Goal: Task Accomplishment & Management: Manage account settings

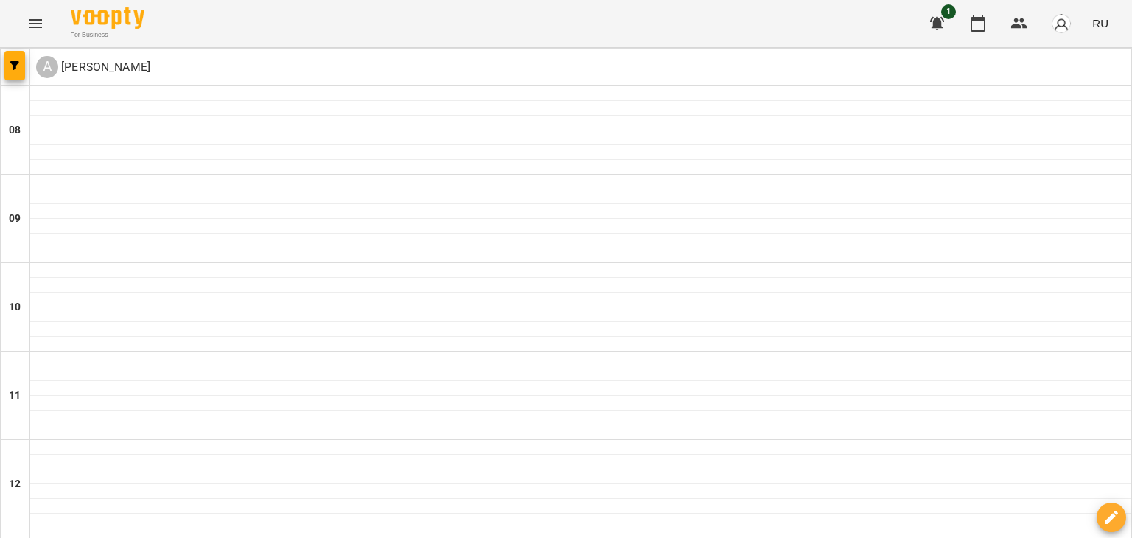
scroll to position [973, 0]
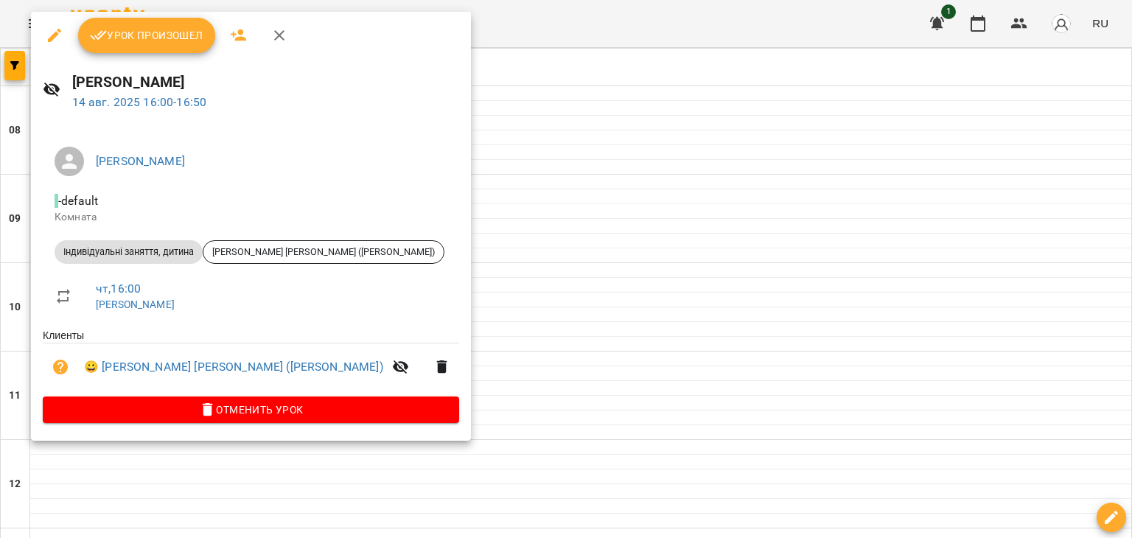
click at [130, 35] on span "Урок произошел" at bounding box center [146, 36] width 113 height 18
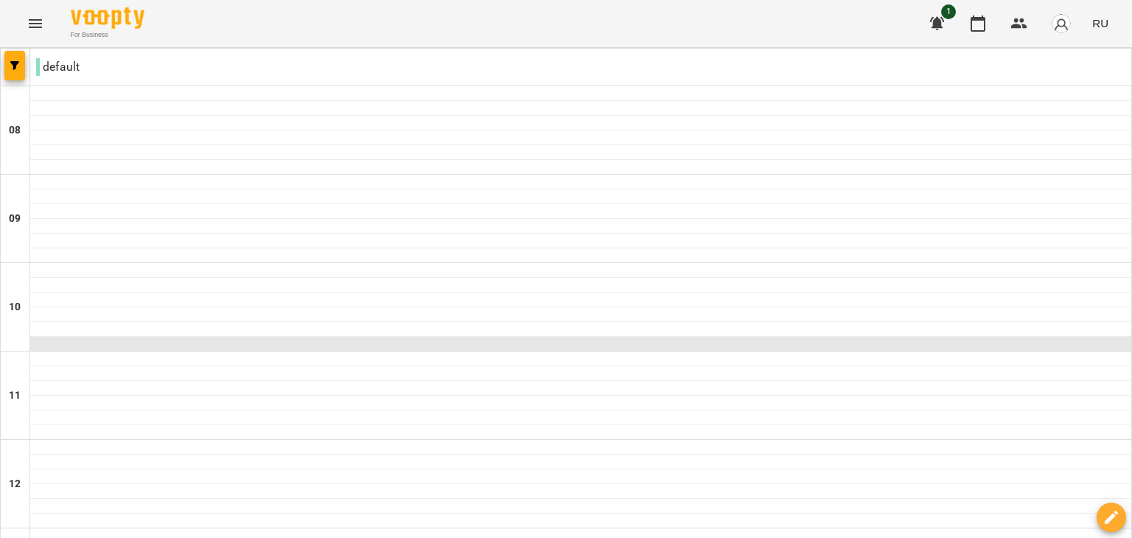
scroll to position [724, 0]
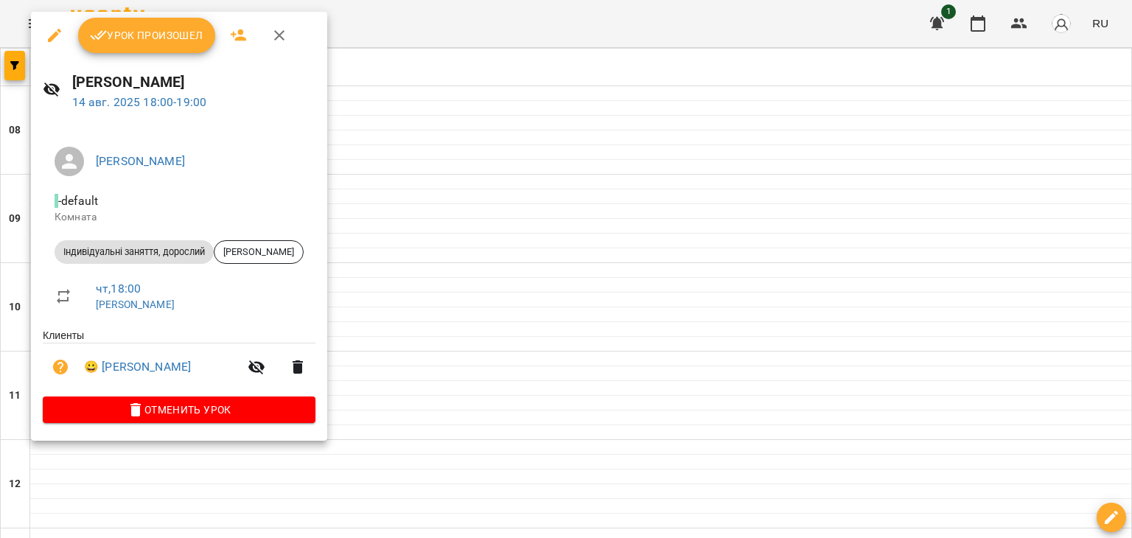
click at [156, 46] on button "Урок произошел" at bounding box center [146, 35] width 137 height 35
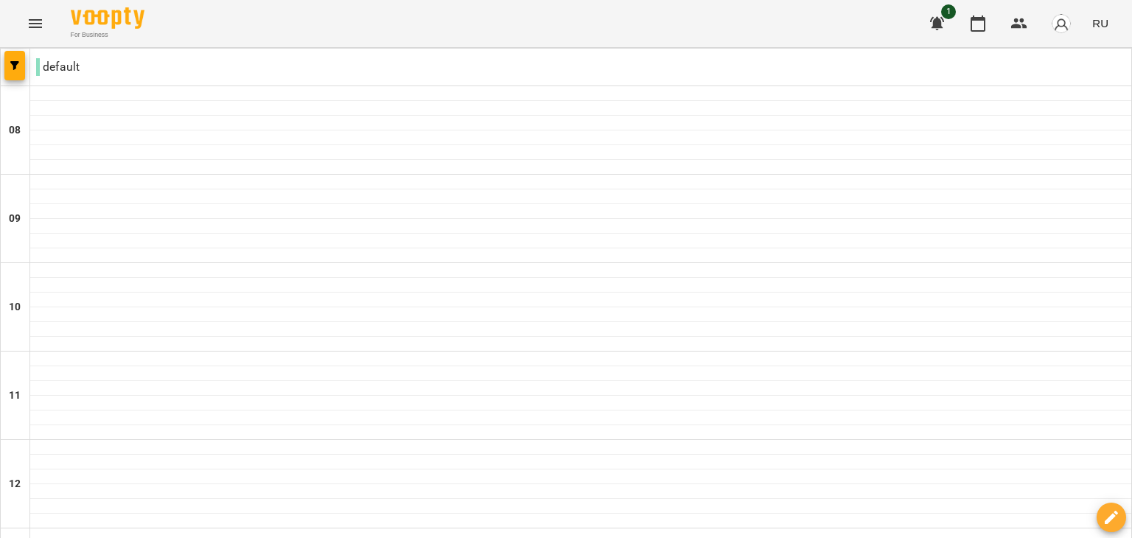
scroll to position [973, 0]
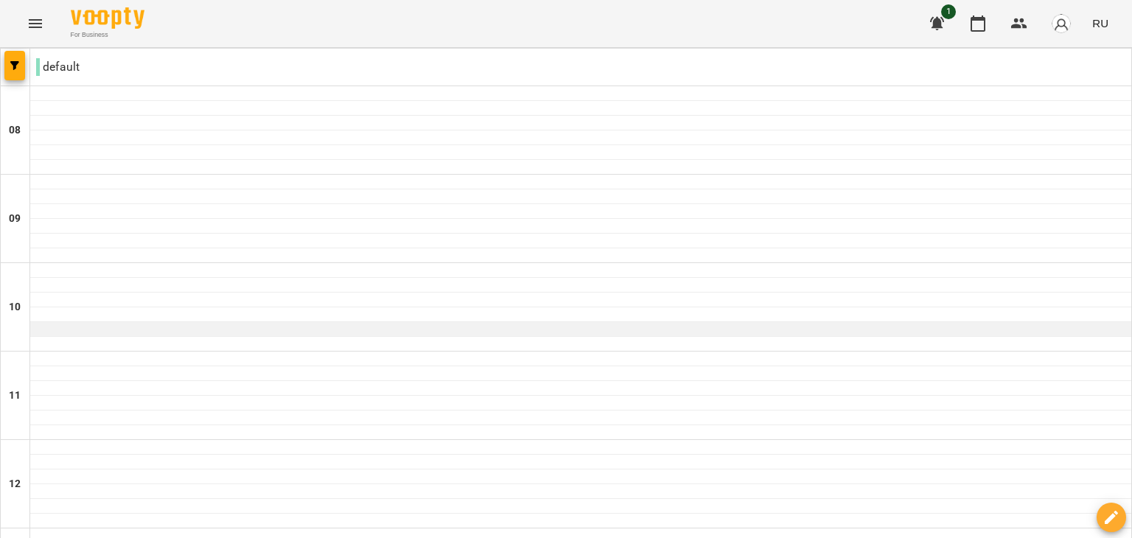
scroll to position [572, 0]
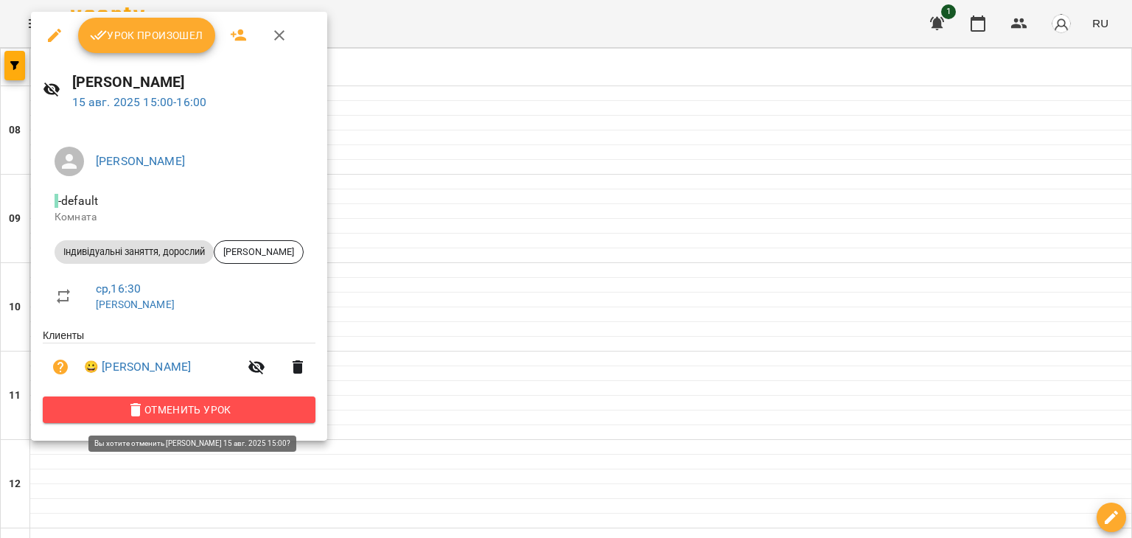
click at [160, 419] on span "Отменить Урок" at bounding box center [179, 410] width 249 height 18
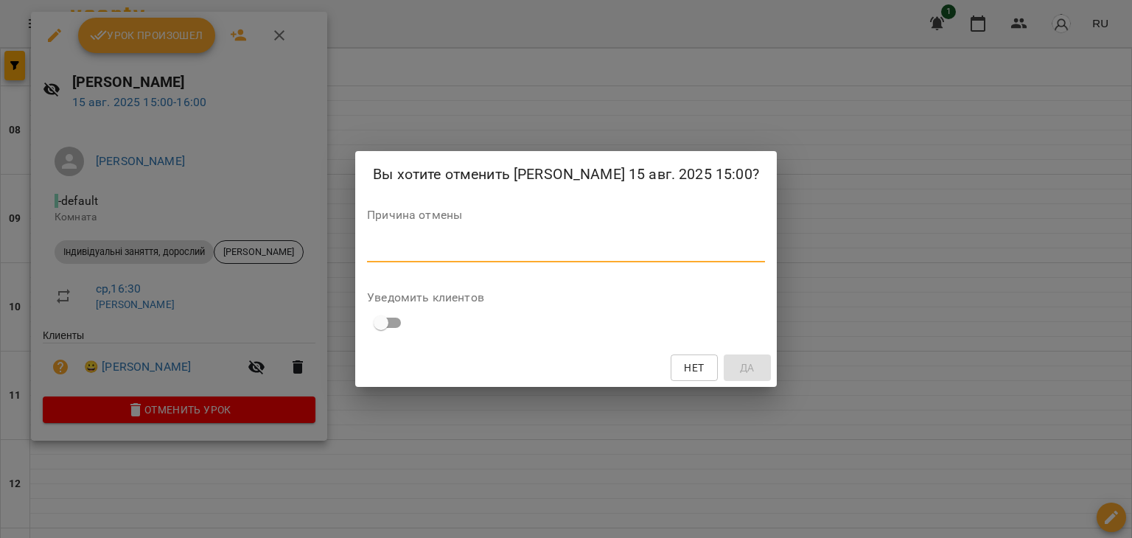
click at [560, 252] on textarea at bounding box center [566, 250] width 398 height 14
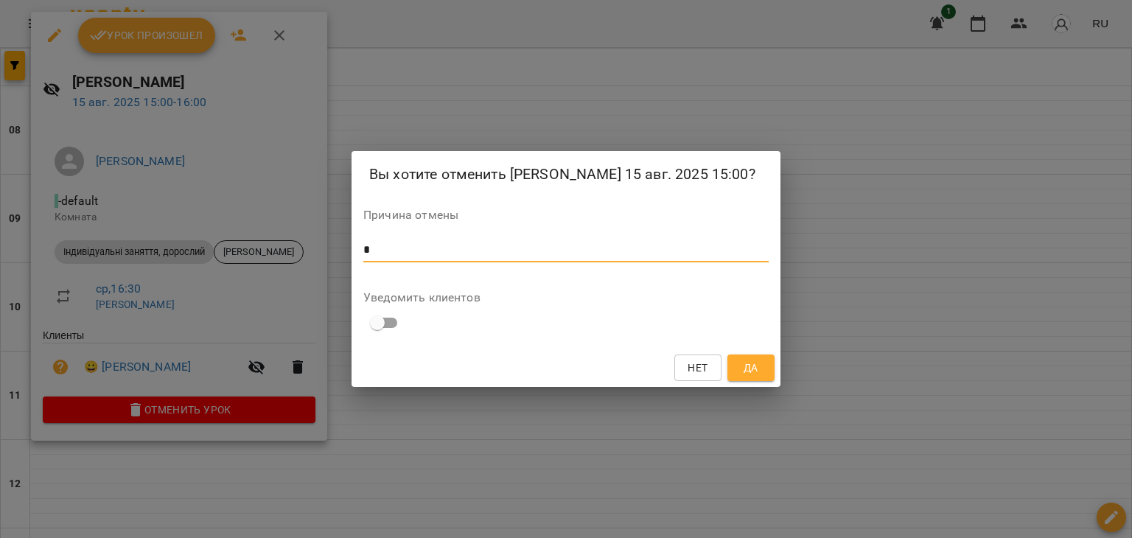
type textarea "*"
click at [565, 375] on span "Да" at bounding box center [751, 368] width 15 height 18
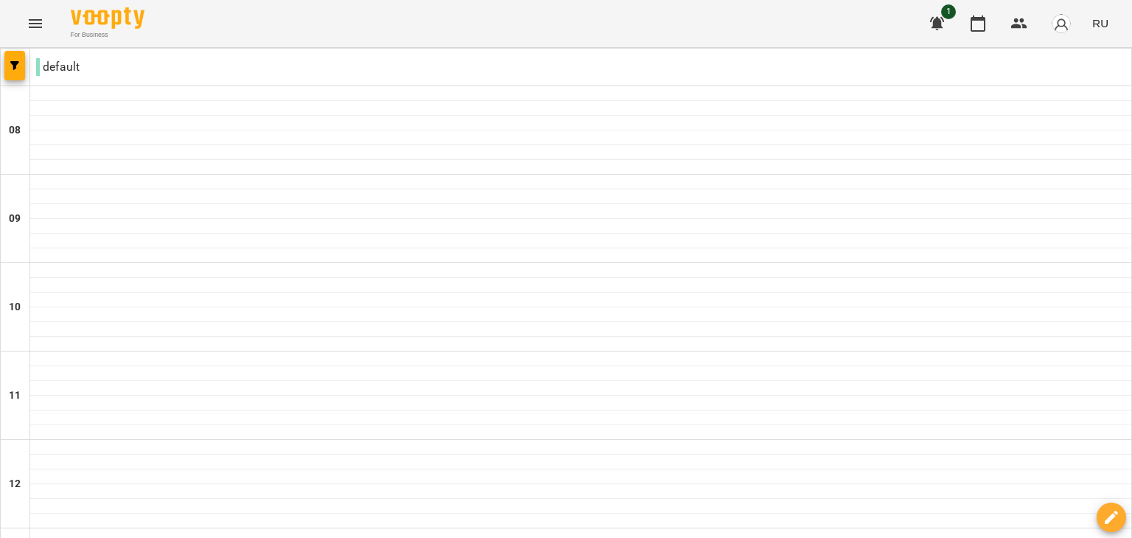
scroll to position [772, 0]
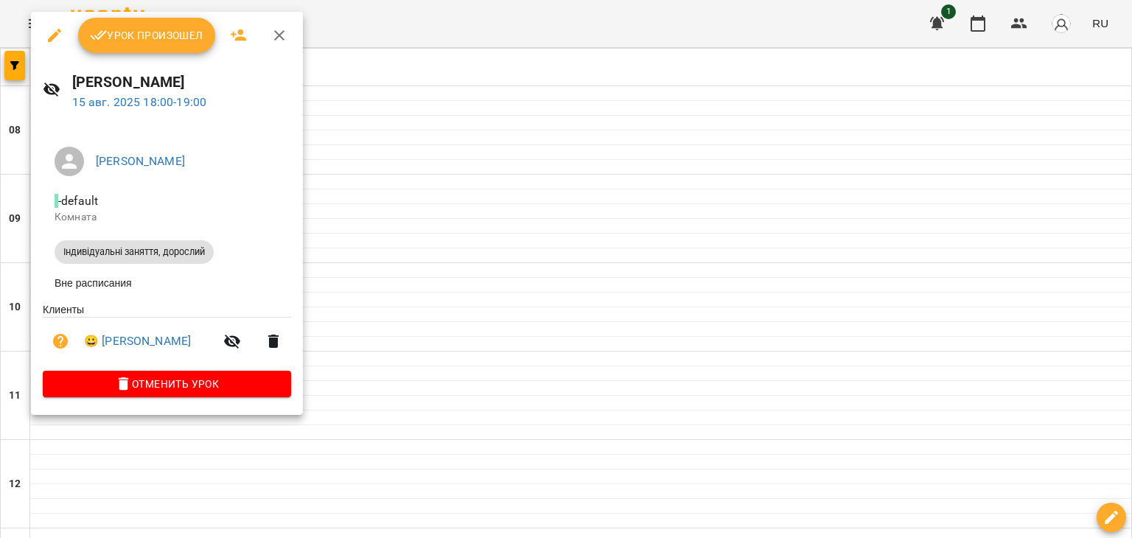
click at [153, 36] on span "Урок произошел" at bounding box center [146, 36] width 113 height 18
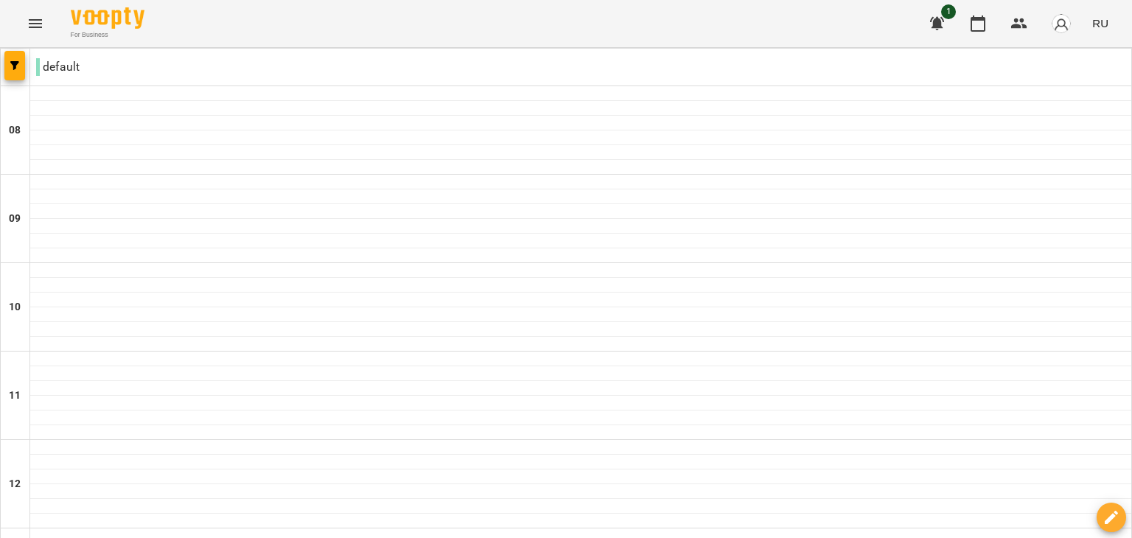
scroll to position [973, 0]
click at [565, 33] on span "button" at bounding box center [1061, 23] width 21 height 21
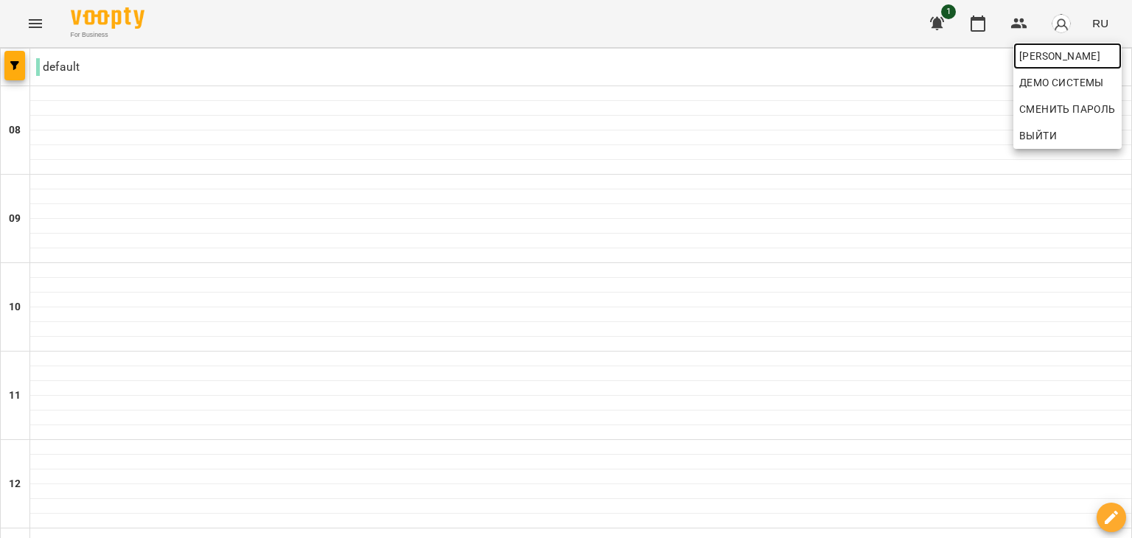
click at [565, 60] on span "[PERSON_NAME]" at bounding box center [1067, 56] width 97 height 18
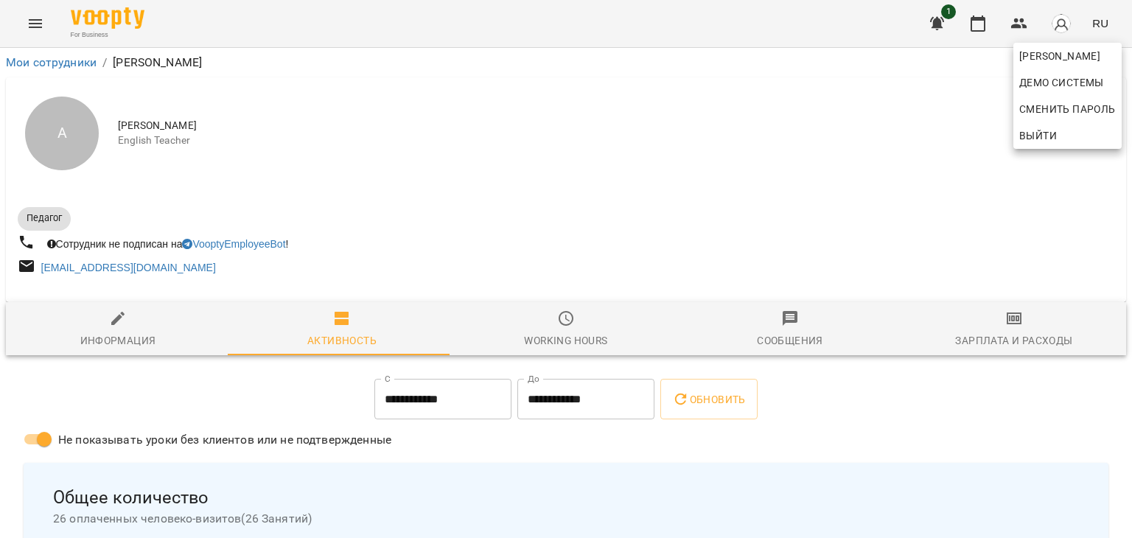
drag, startPoint x: 593, startPoint y: 387, endPoint x: 699, endPoint y: 399, distance: 107.5
click at [565, 399] on div at bounding box center [566, 269] width 1132 height 538
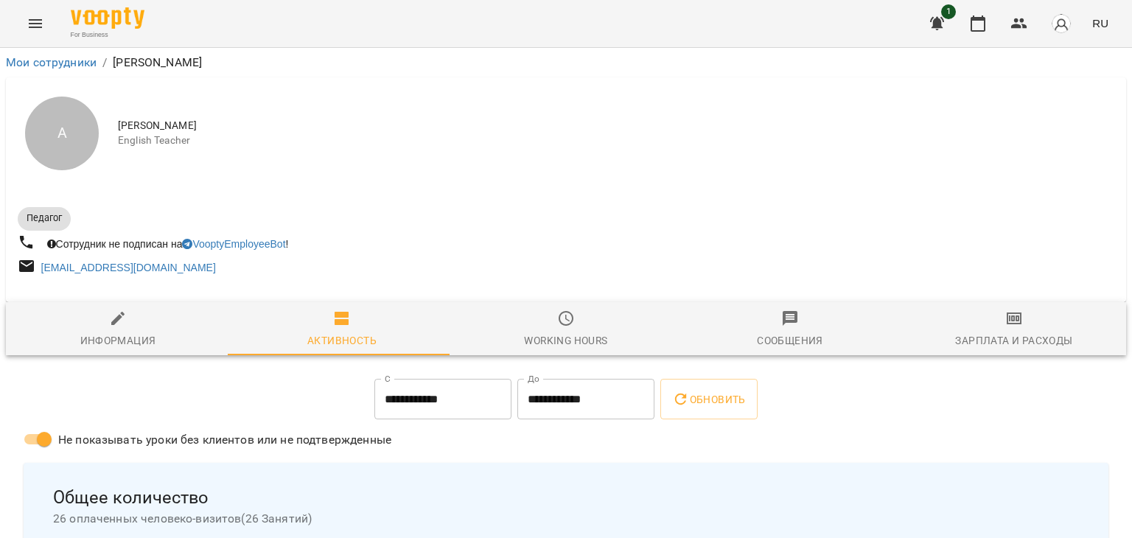
click at [565, 399] on div "[PERSON_NAME] Демо системы Сменить Пароль Выйти" at bounding box center [566, 269] width 1132 height 538
click at [565, 399] on span "Обновить" at bounding box center [709, 400] width 74 height 18
click at [57, 61] on link "Мои сотрудники" at bounding box center [51, 62] width 91 height 14
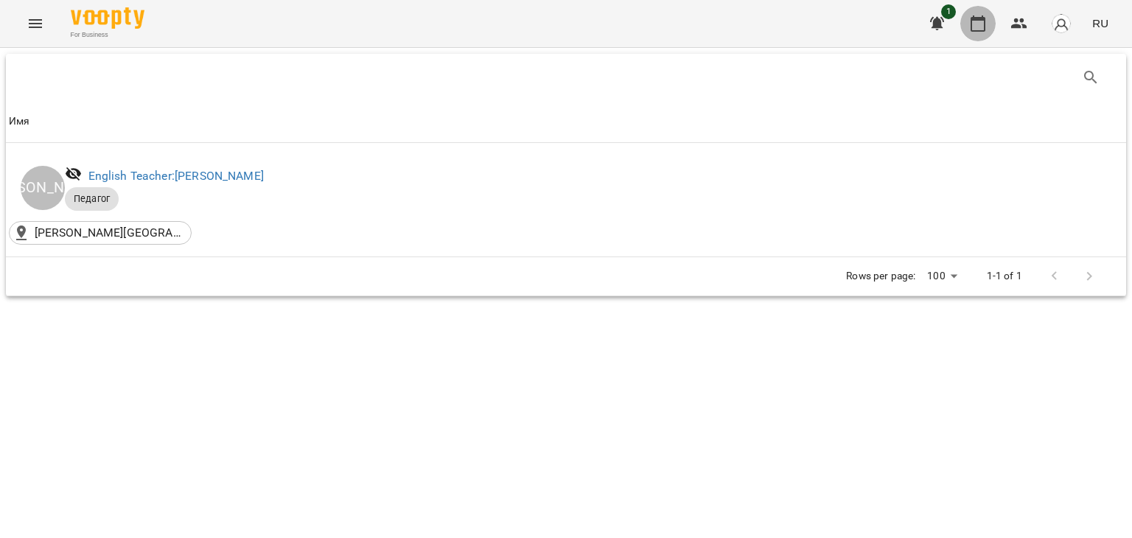
click at [565, 18] on icon "button" at bounding box center [978, 23] width 15 height 16
